Goal: Check status: Check status

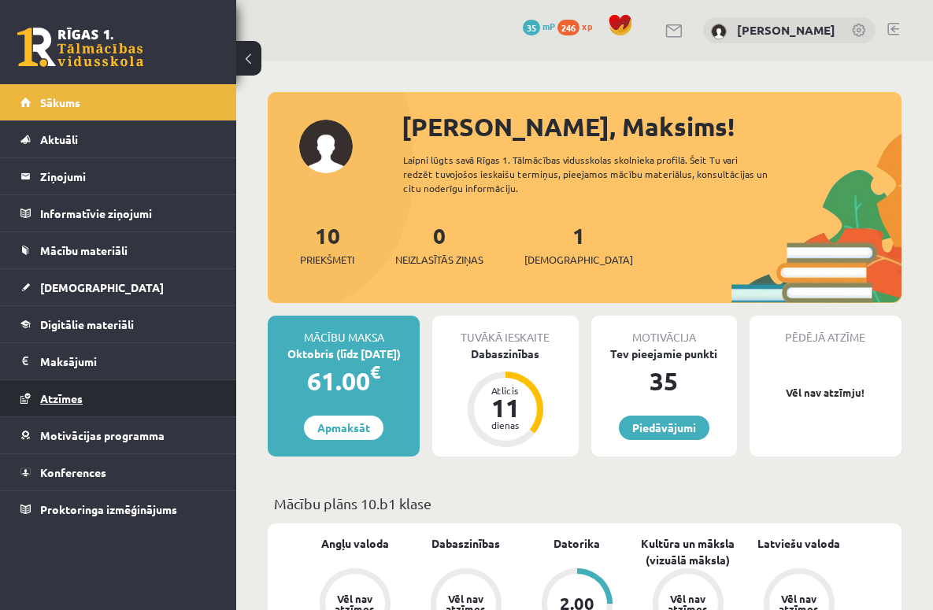
click at [81, 402] on span "Atzīmes" at bounding box center [61, 398] width 42 height 14
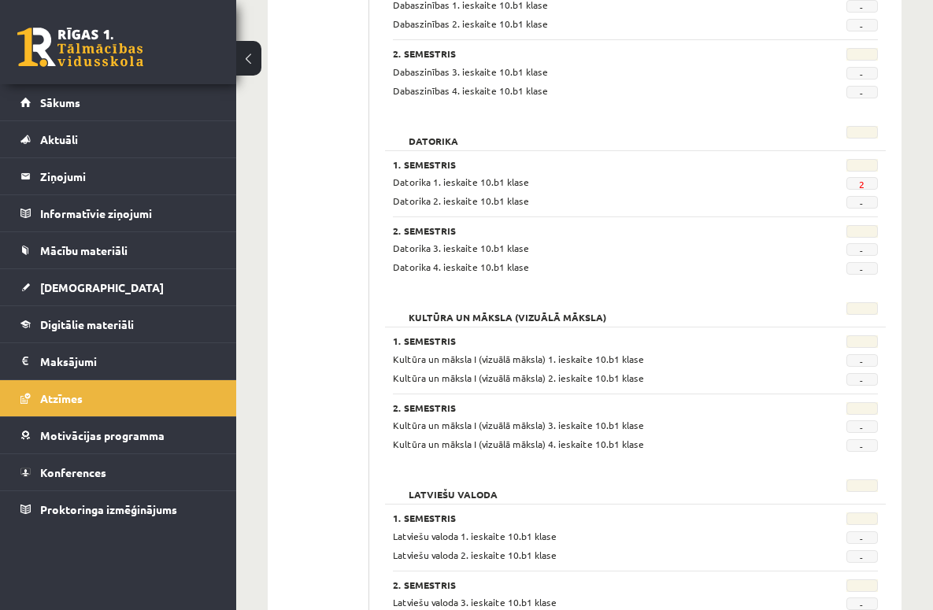
scroll to position [306, 0]
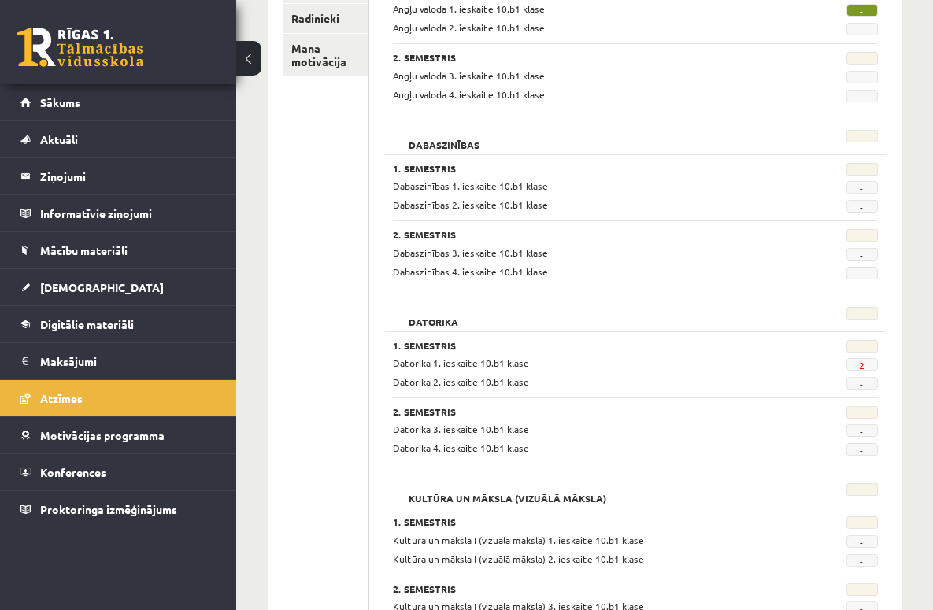
click at [873, 365] on span "2" at bounding box center [861, 364] width 31 height 13
click at [857, 364] on span "2" at bounding box center [861, 364] width 31 height 13
click at [869, 11] on span "-" at bounding box center [861, 10] width 31 height 13
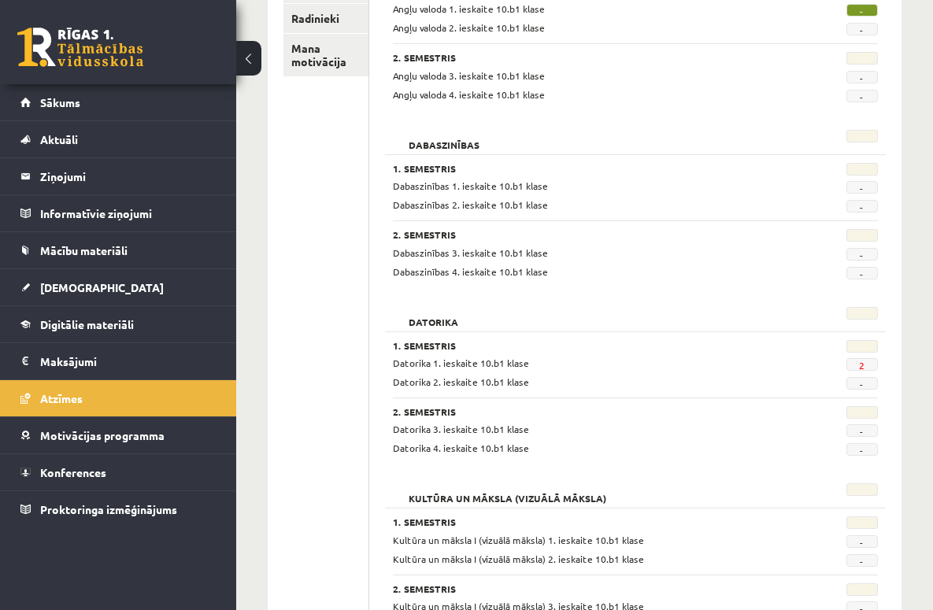
click at [869, 11] on span "-" at bounding box center [861, 10] width 31 height 13
click at [98, 438] on span "Motivācijas programma" at bounding box center [102, 435] width 124 height 14
